Goal: Information Seeking & Learning: Compare options

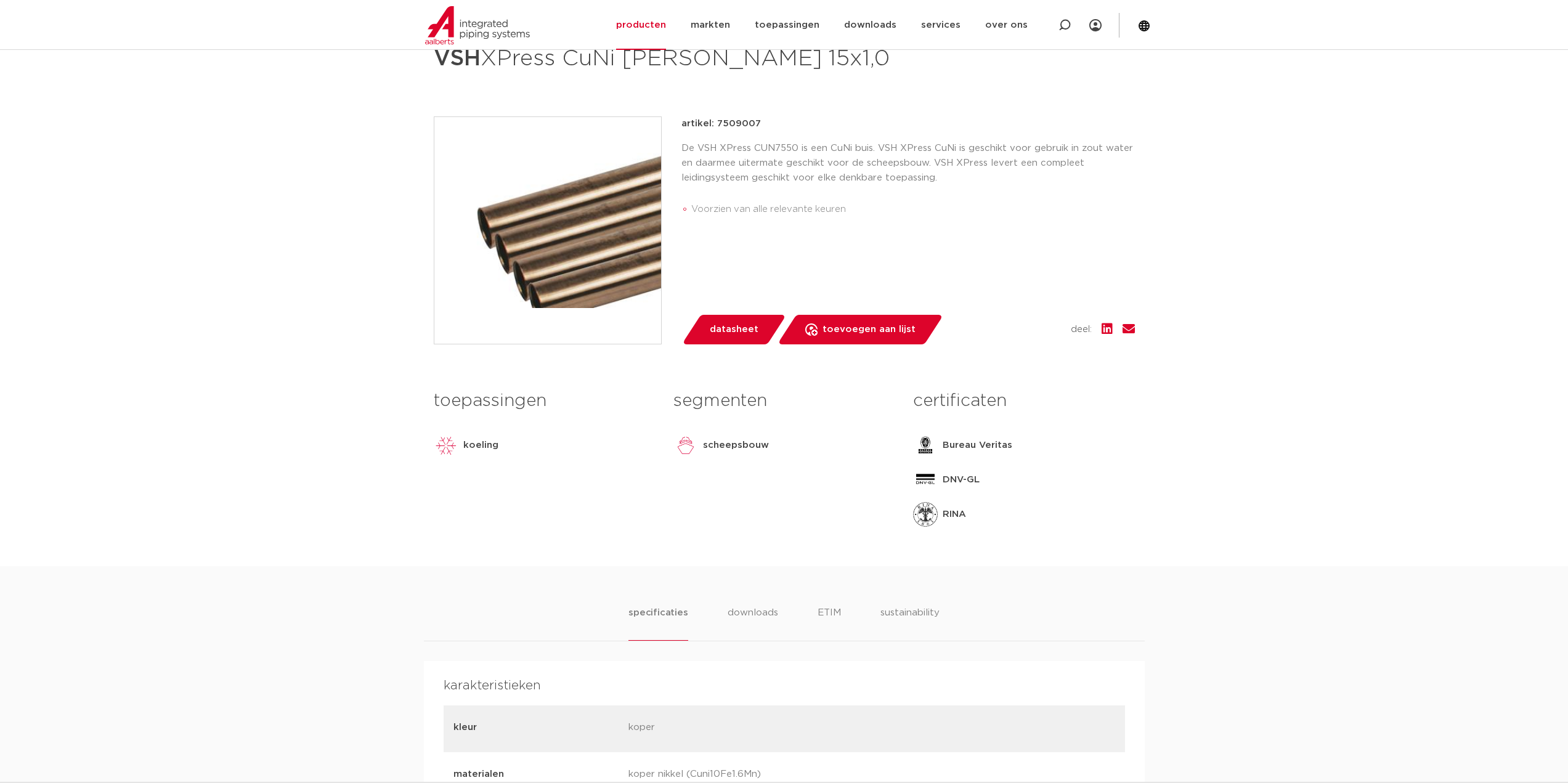
scroll to position [74, 0]
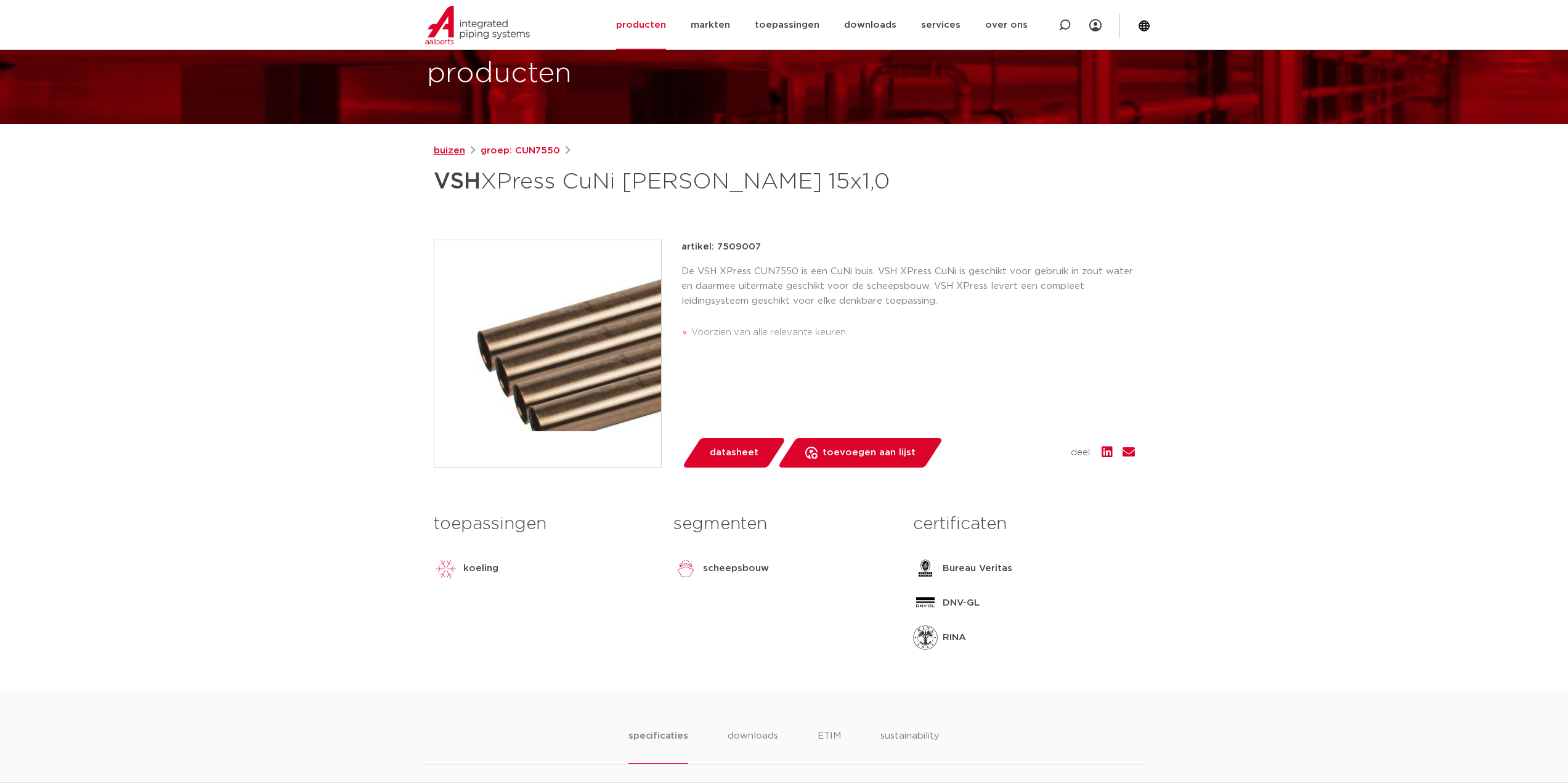
click at [453, 154] on link "buizen" at bounding box center [449, 151] width 32 height 14
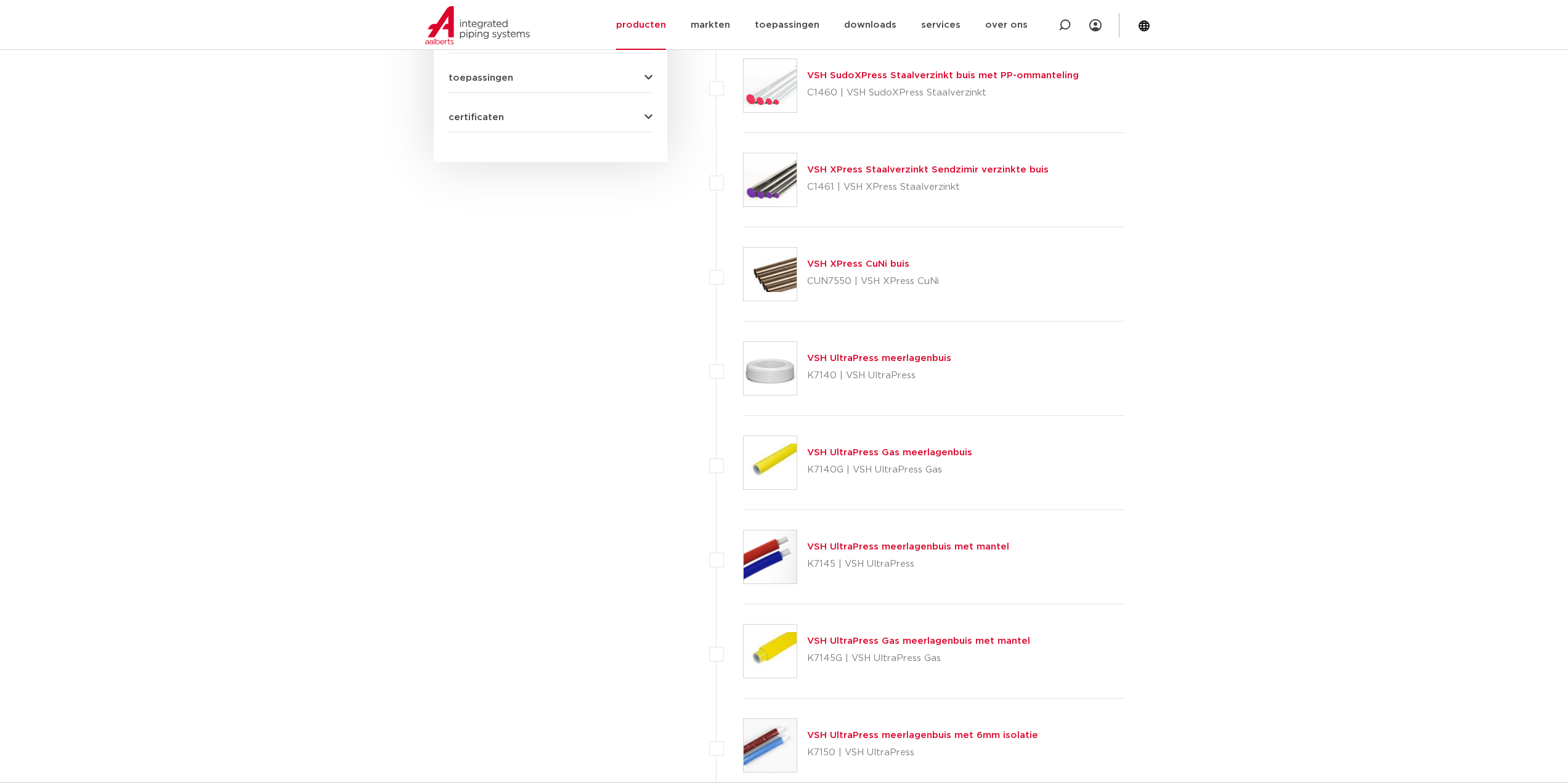
scroll to position [740, 0]
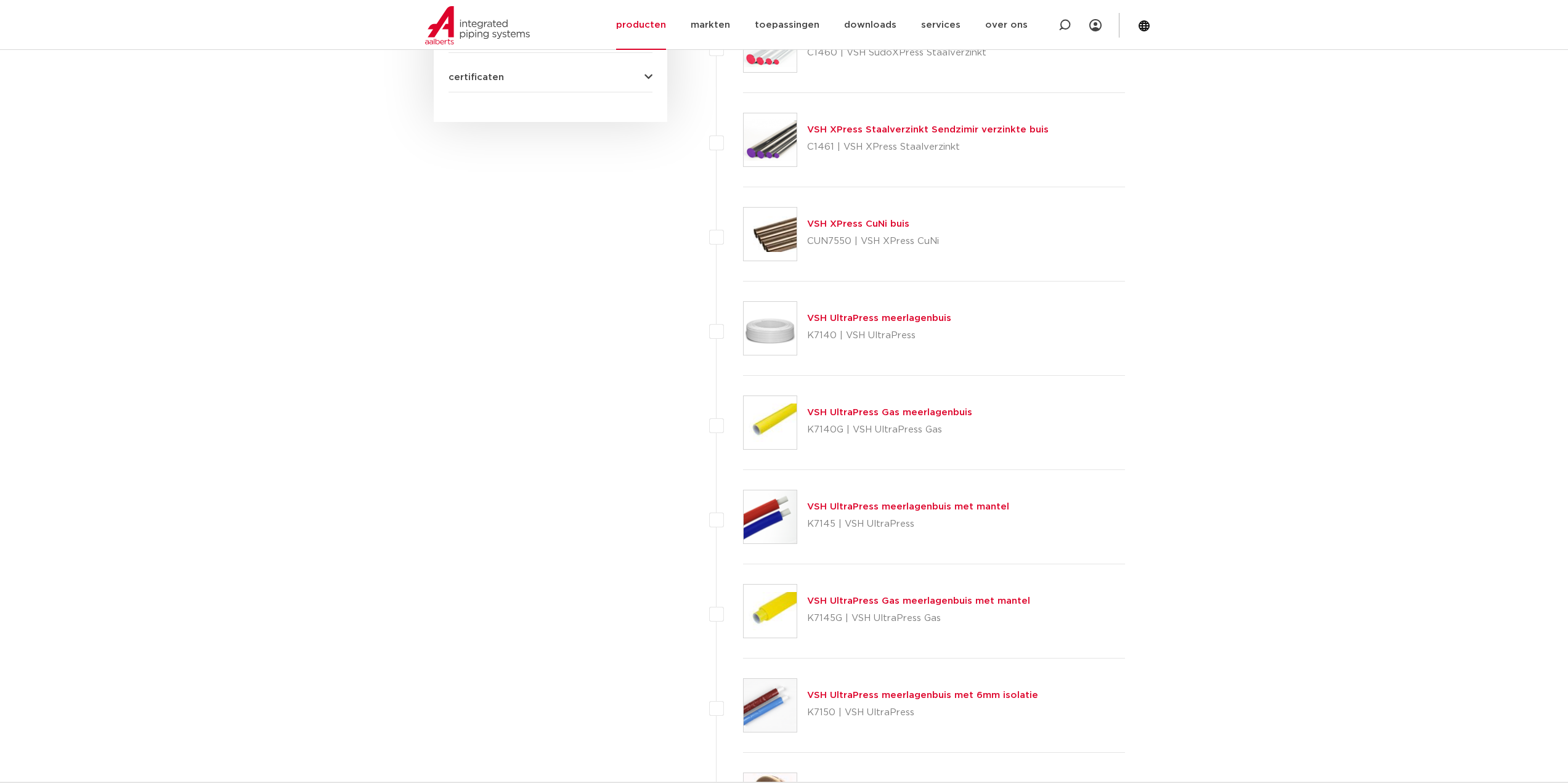
click at [856, 227] on link "VSH XPress CuNi buis" at bounding box center [858, 224] width 102 height 9
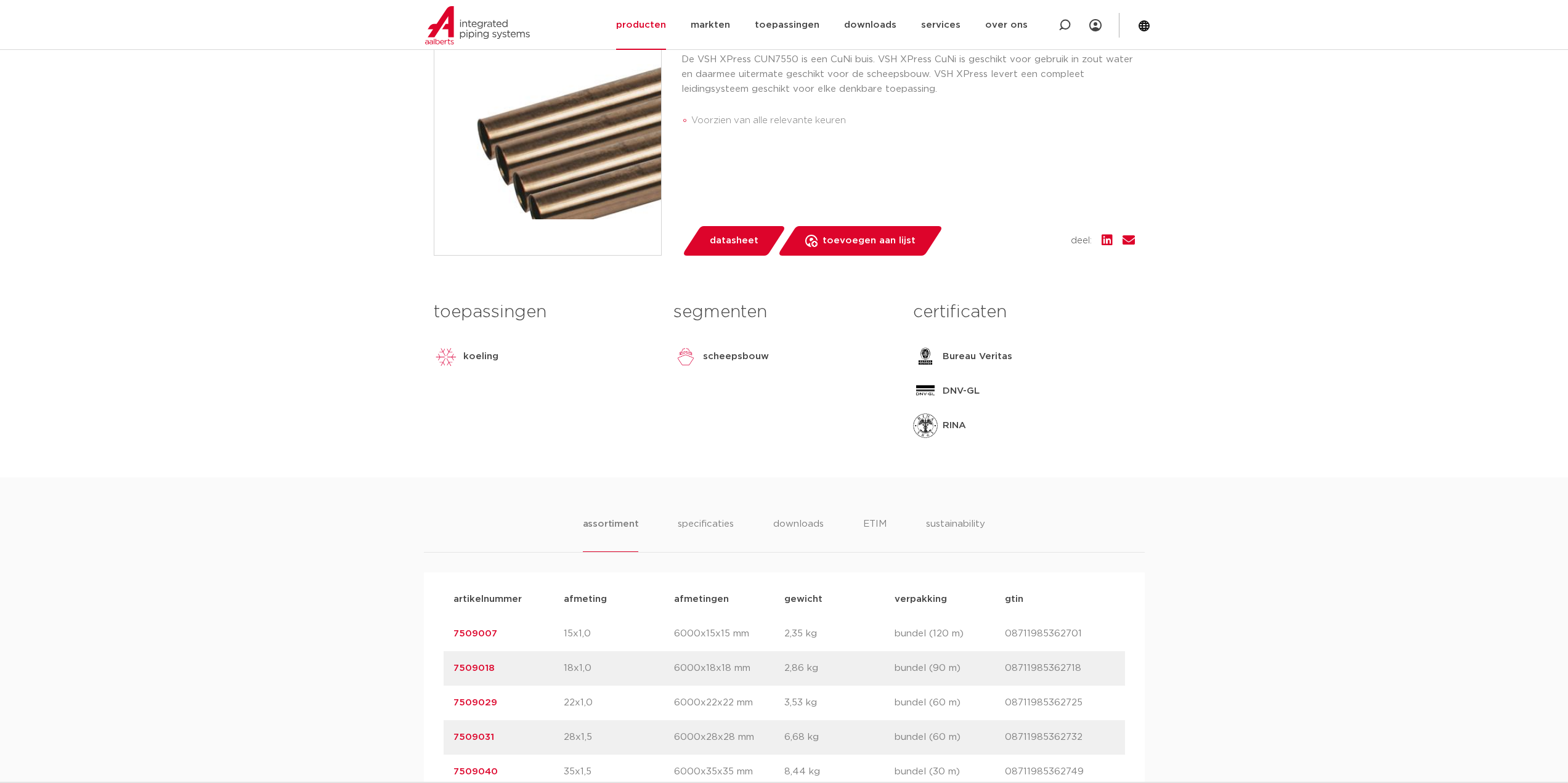
scroll to position [308, 0]
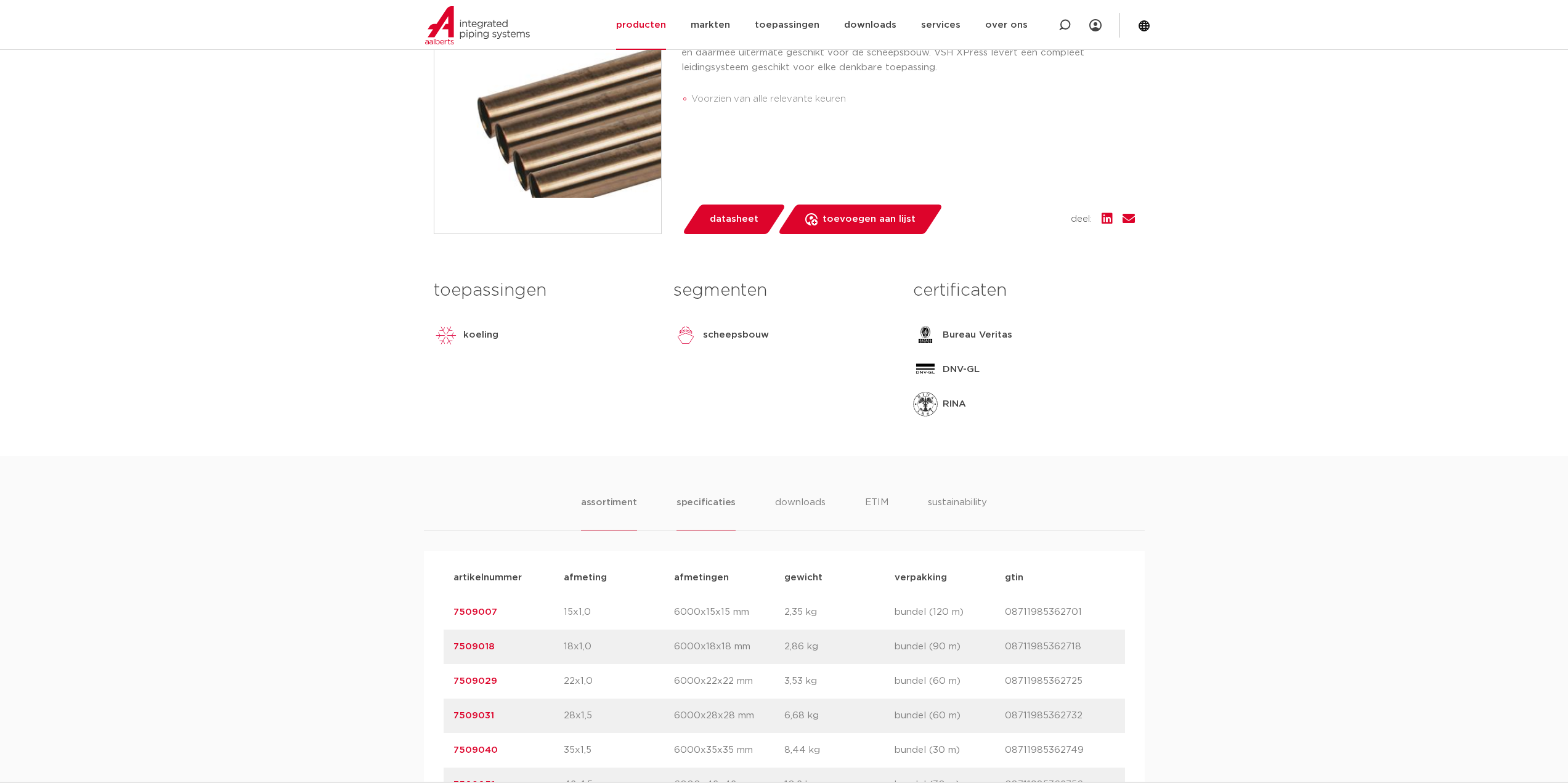
click at [696, 503] on li "specificaties" at bounding box center [706, 512] width 59 height 35
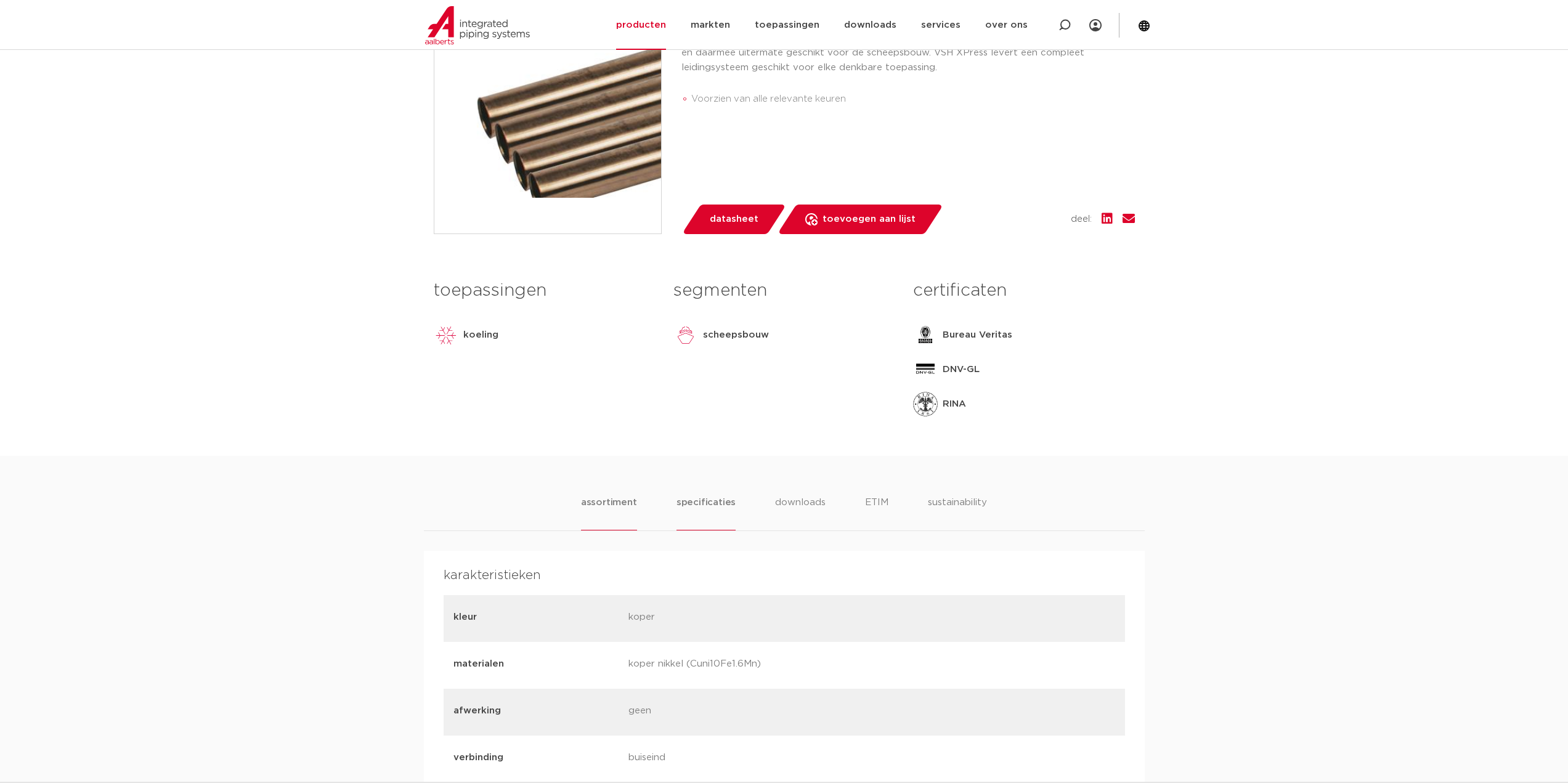
click at [595, 508] on li "assortiment" at bounding box center [609, 512] width 56 height 35
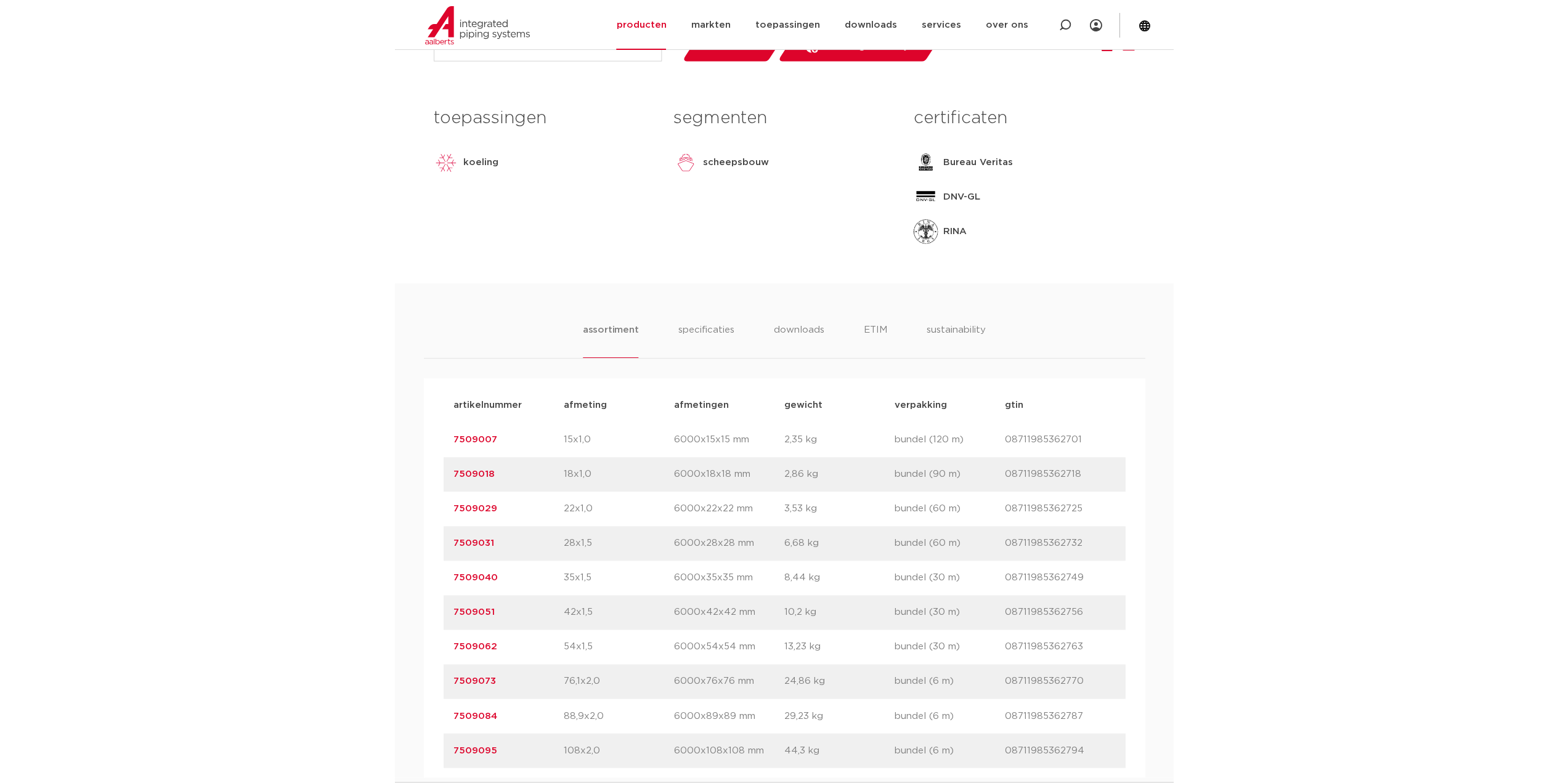
scroll to position [555, 0]
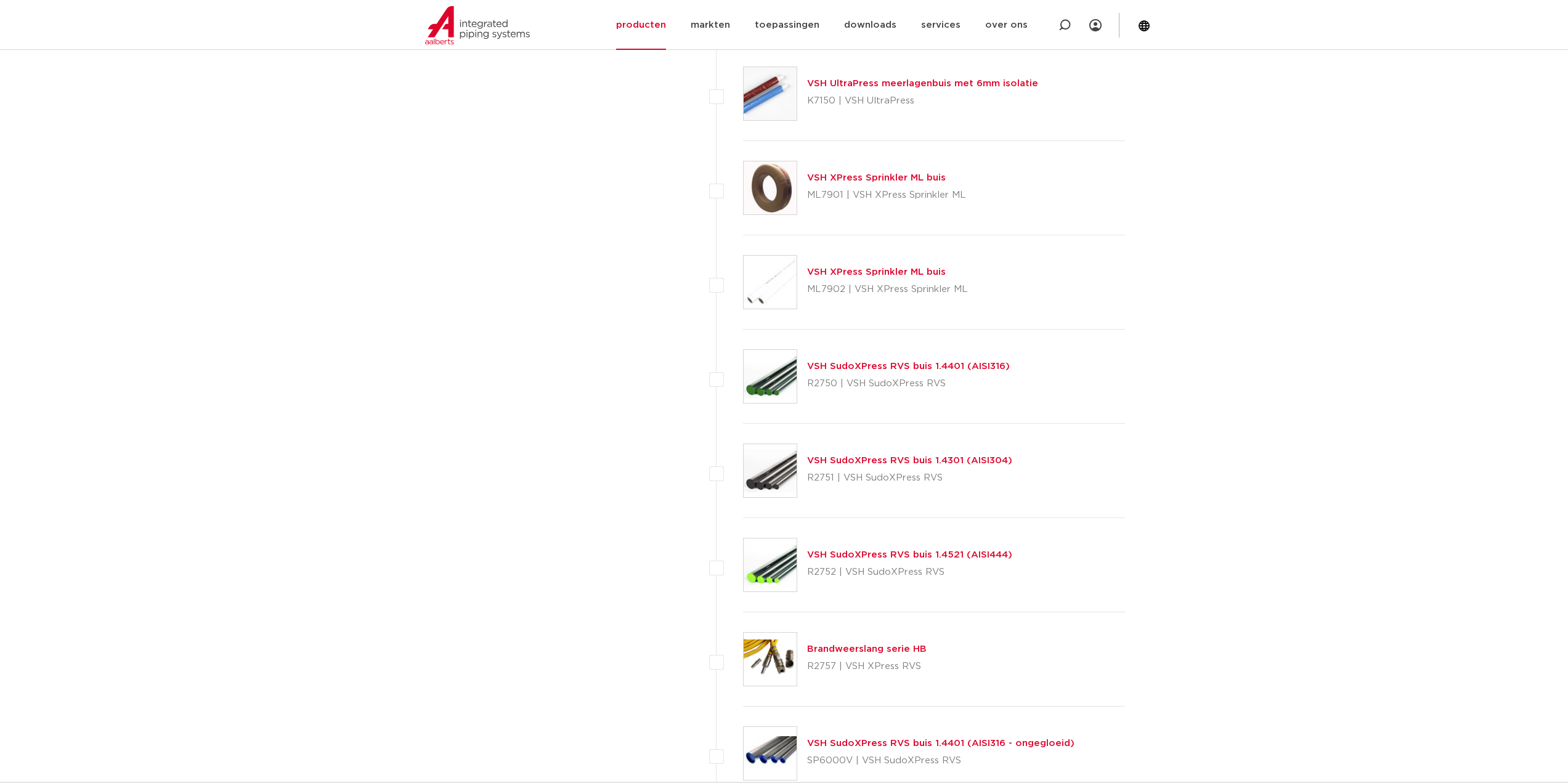
scroll to position [1370, 0]
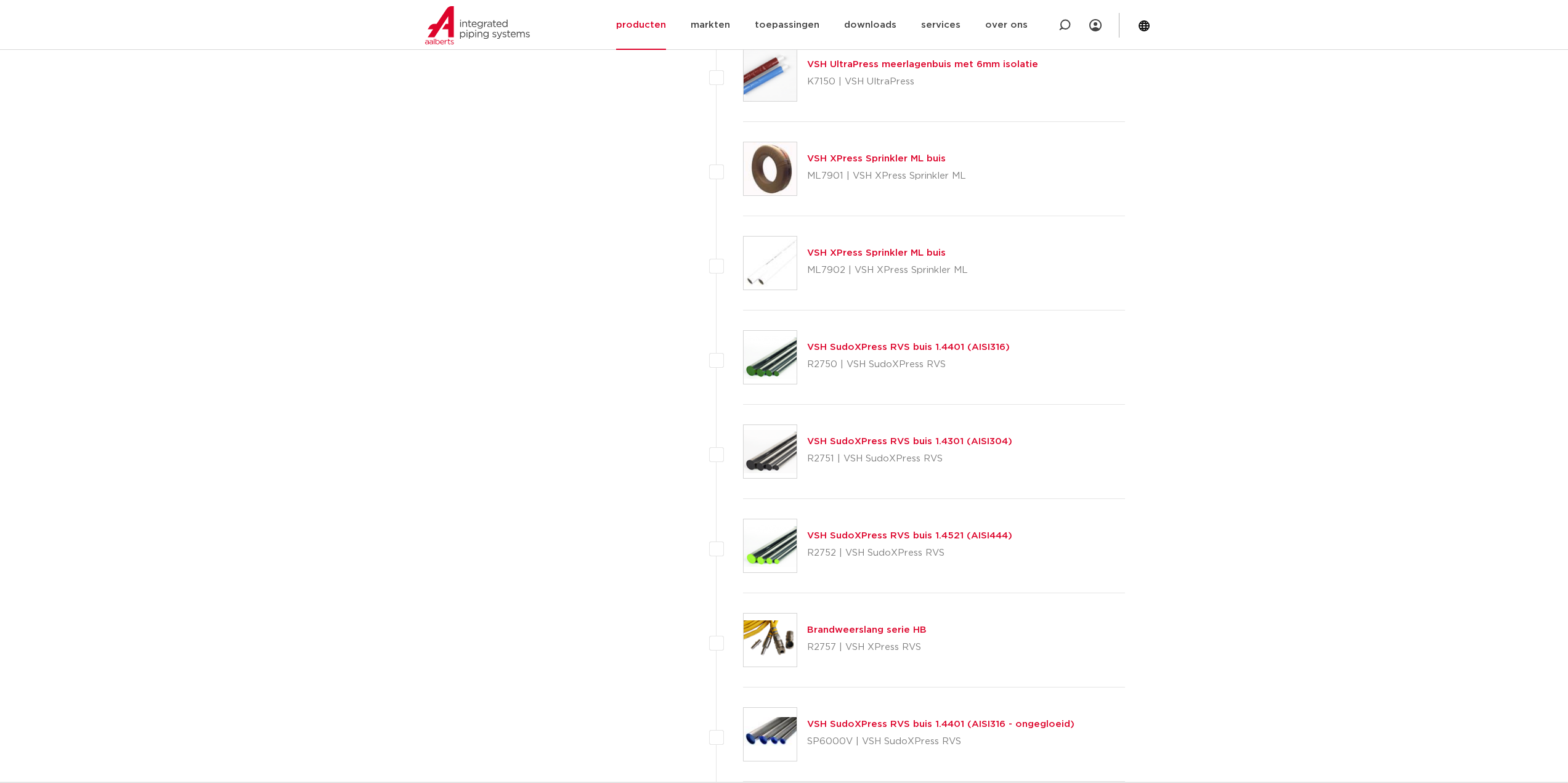
click at [984, 352] on link "VSH SudoXPress RVS buis 1.4401 (AISI316)" at bounding box center [908, 348] width 203 height 9
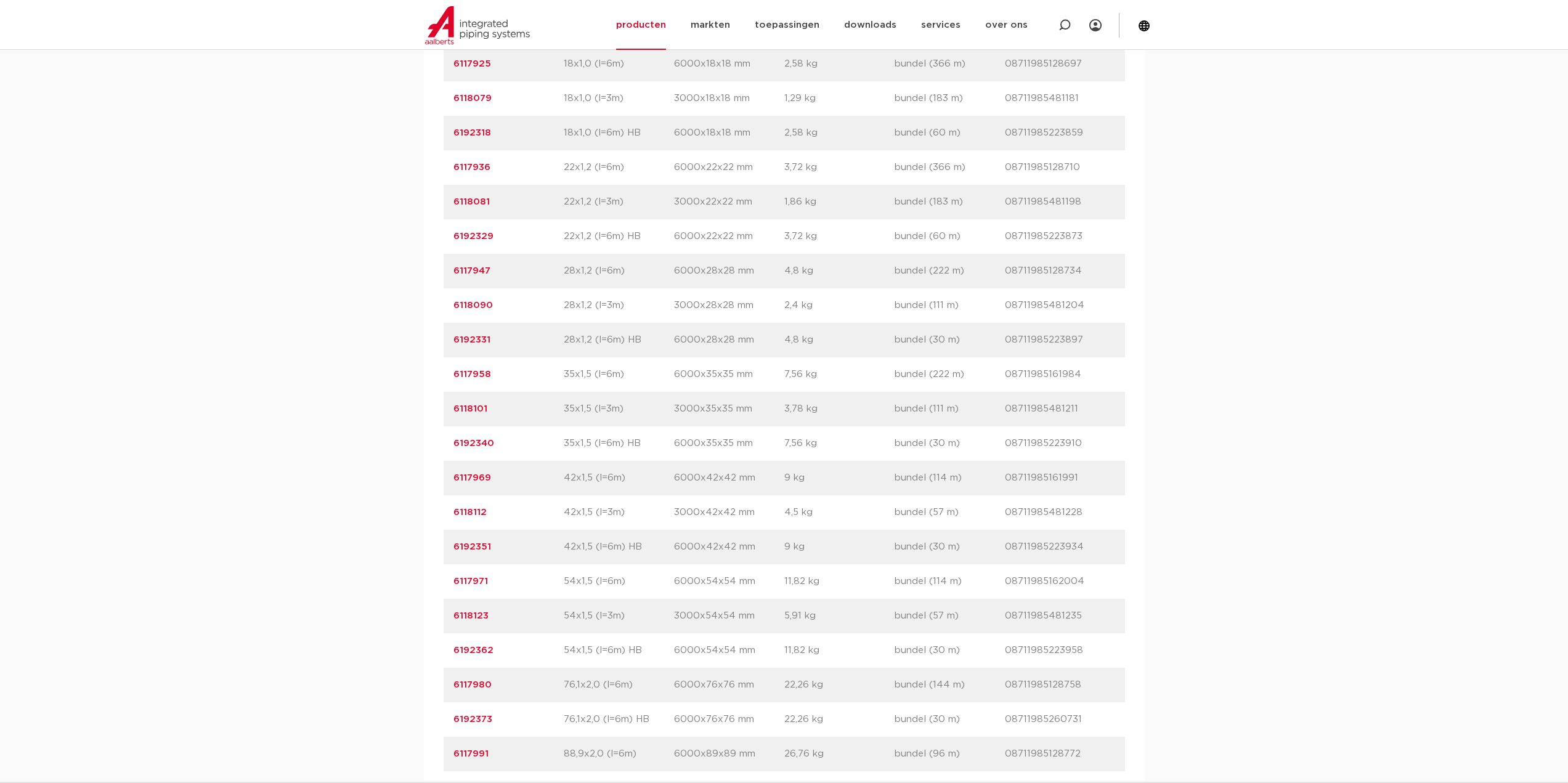
scroll to position [987, 0]
